Goal: Obtain resource: Obtain resource

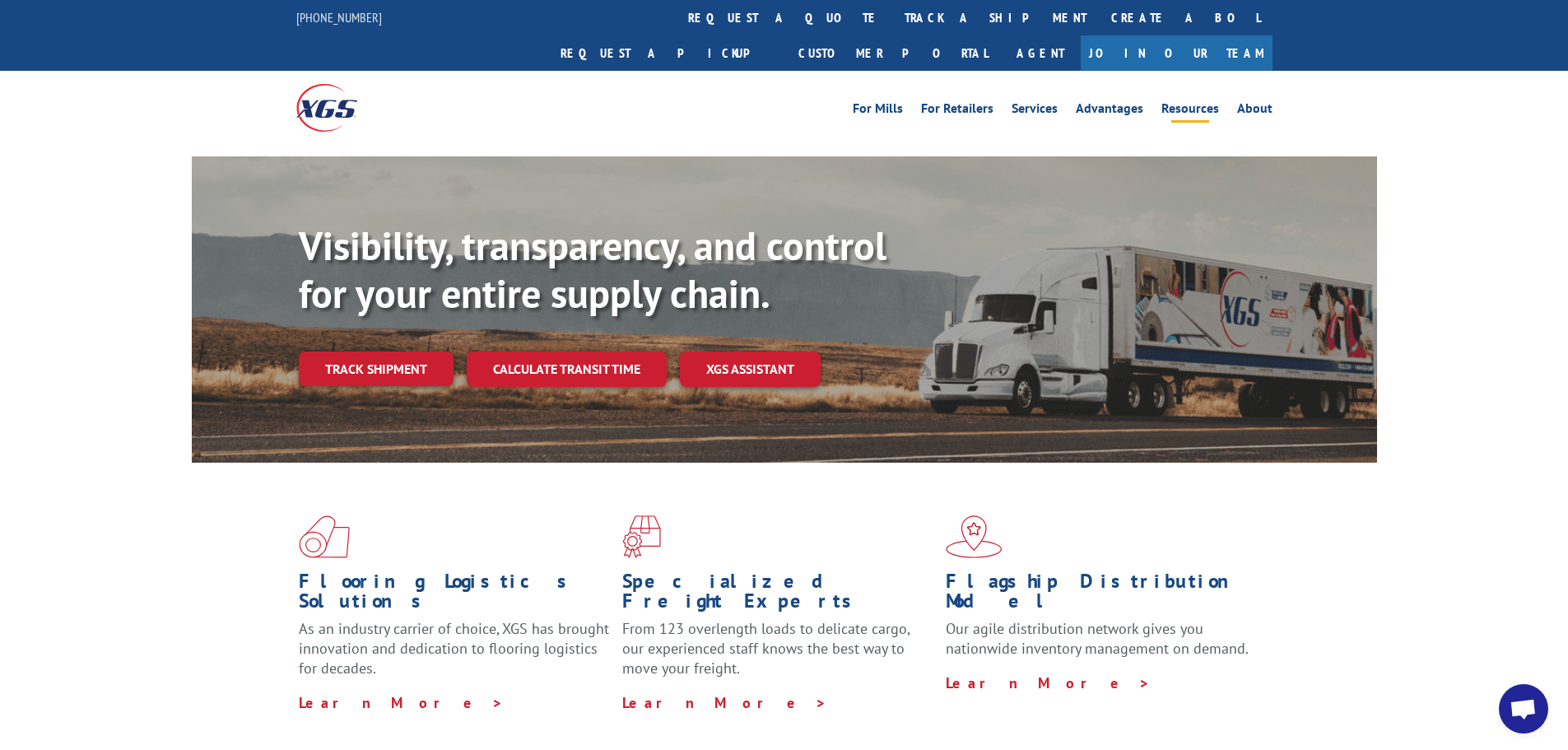
click at [1182, 102] on link "Resources" at bounding box center [1189, 111] width 57 height 18
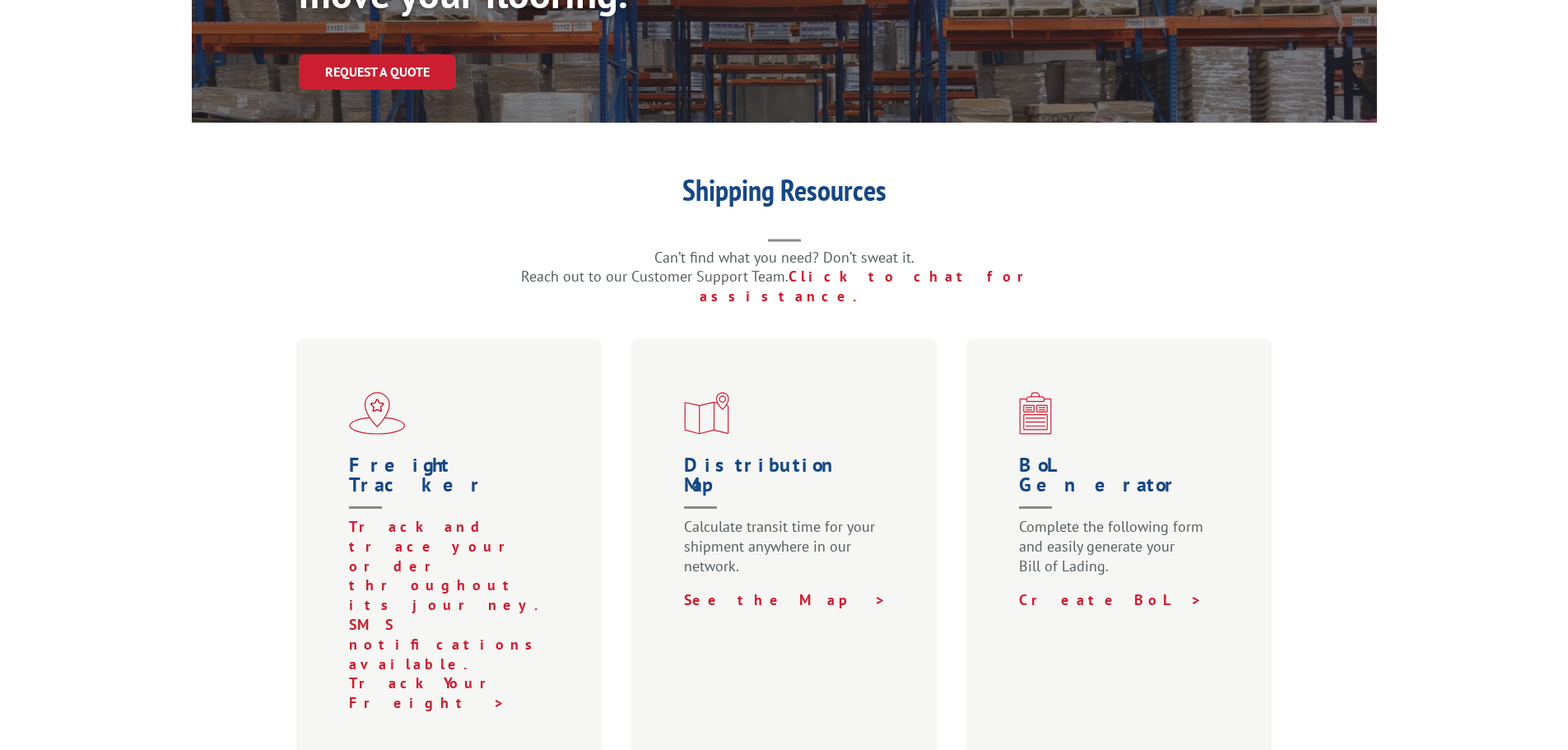
scroll to position [577, 0]
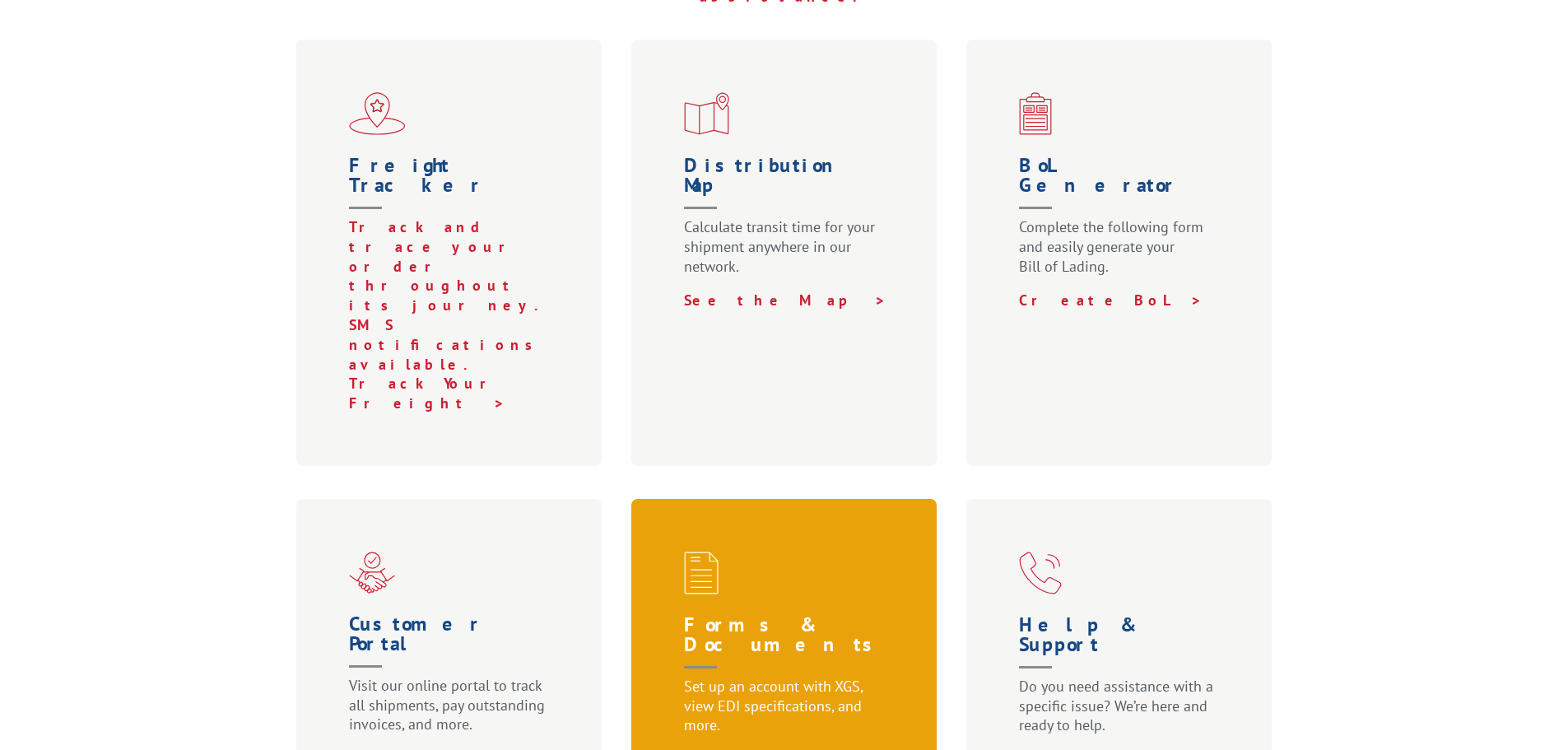
click at [844, 615] on h1 "Forms & Documents" at bounding box center [788, 646] width 208 height 62
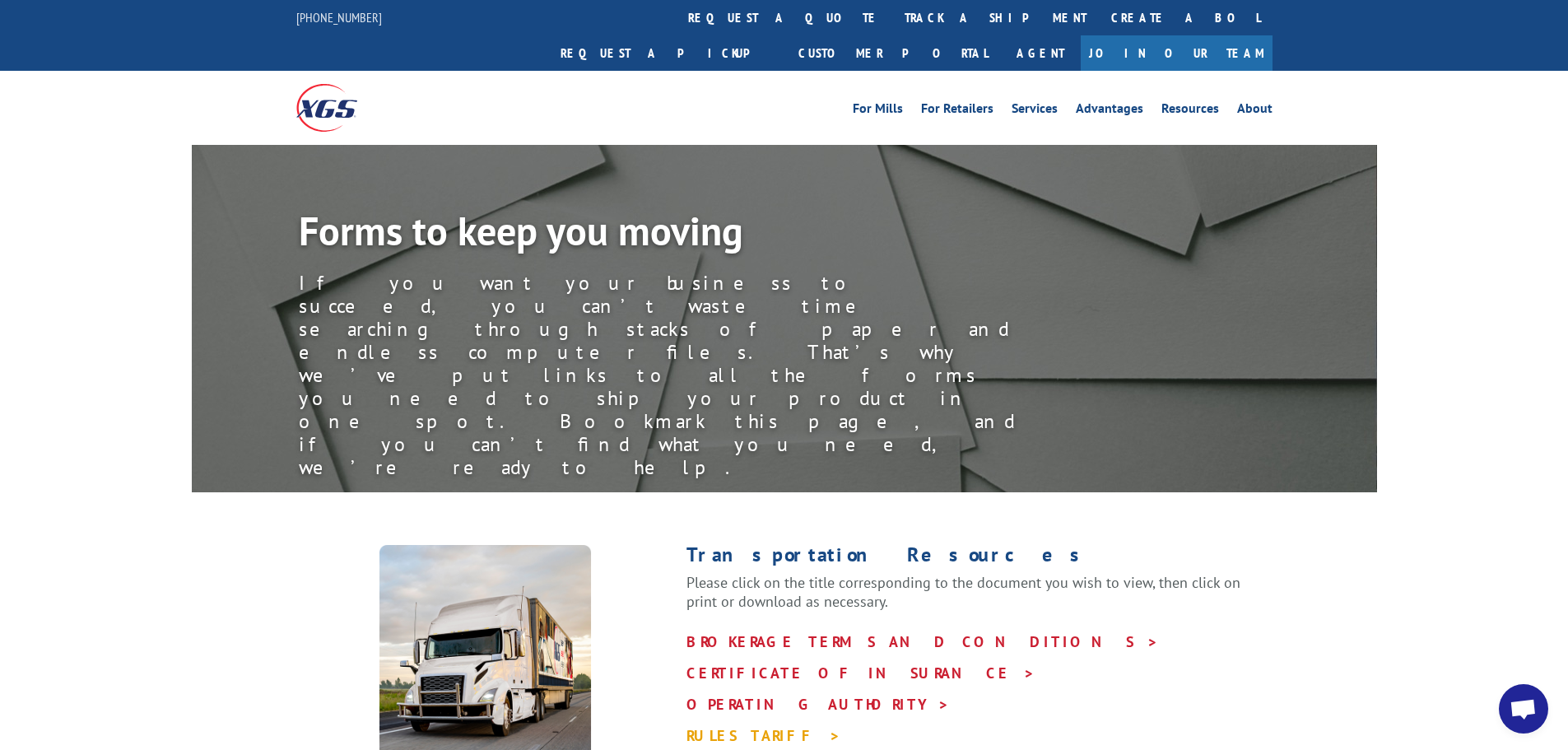
click at [724, 726] on link "RULES TARIFF >" at bounding box center [763, 735] width 155 height 19
